Goal: Transaction & Acquisition: Book appointment/travel/reservation

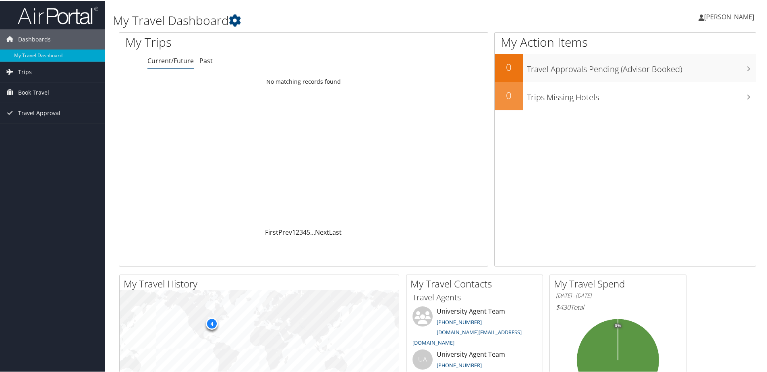
click at [723, 14] on span "[PERSON_NAME]" at bounding box center [730, 16] width 50 height 9
click at [658, 17] on div "[PERSON_NAME] [PERSON_NAME] My Settings Travel Agency Contacts View Travel Prof…" at bounding box center [642, 19] width 257 height 31
click at [48, 57] on link "My Travel Dashboard" at bounding box center [52, 55] width 105 height 12
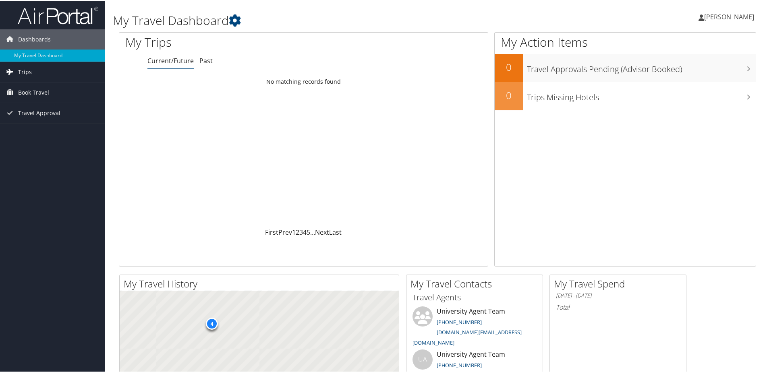
click at [25, 68] on span "Trips" at bounding box center [25, 71] width 14 height 20
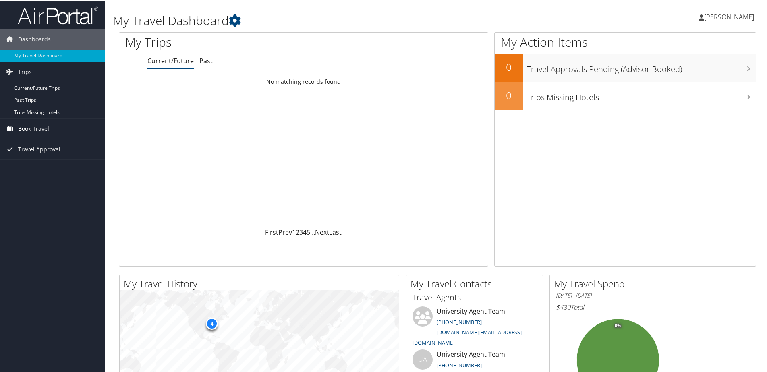
click at [51, 125] on link "Book Travel" at bounding box center [52, 128] width 105 height 20
click at [83, 170] on link "Book/Manage Online Trips" at bounding box center [52, 168] width 105 height 12
